Goal: Information Seeking & Learning: Learn about a topic

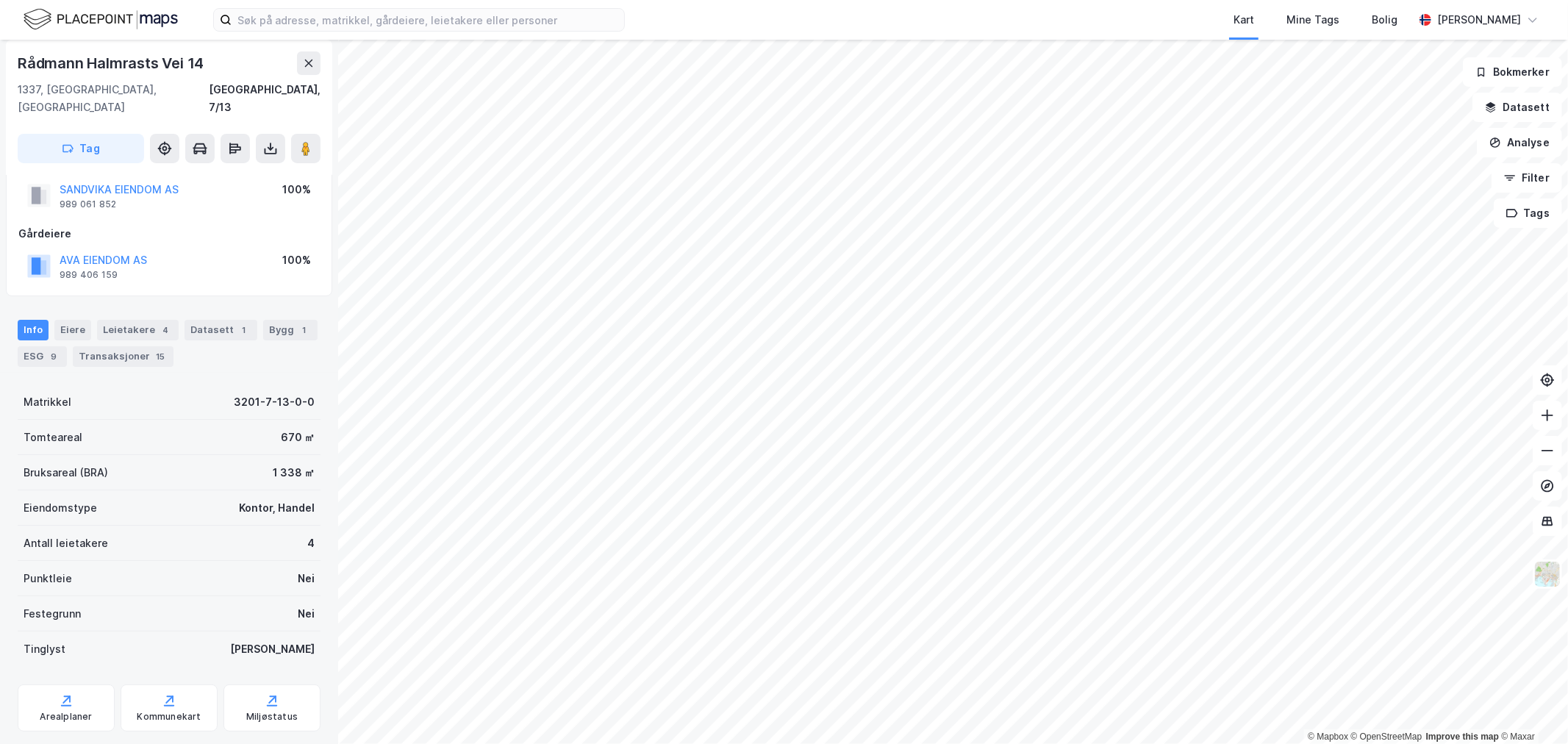
scroll to position [56, 0]
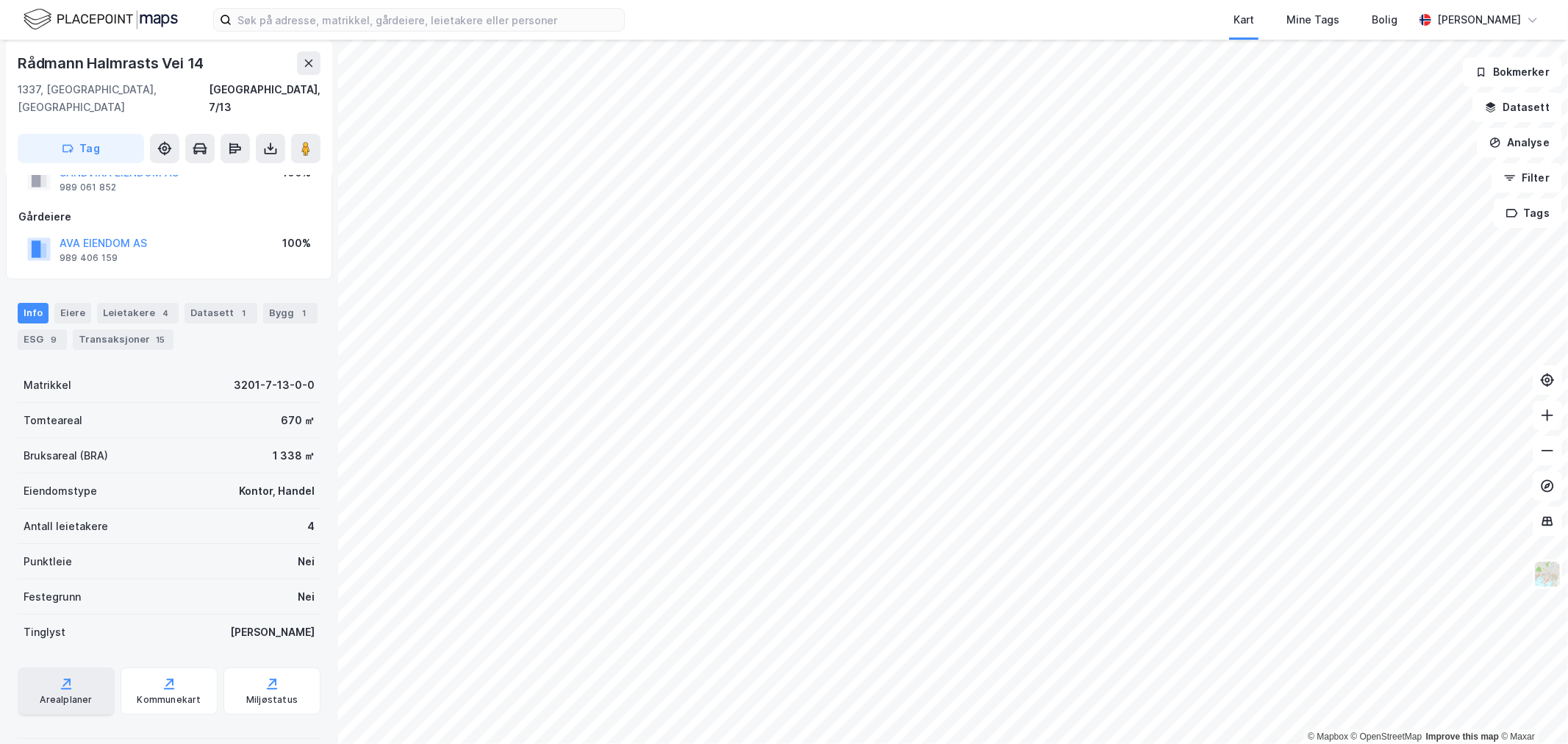
click at [70, 694] on div "Arealplaner" at bounding box center [65, 700] width 52 height 12
